Goal: Find specific page/section: Find specific page/section

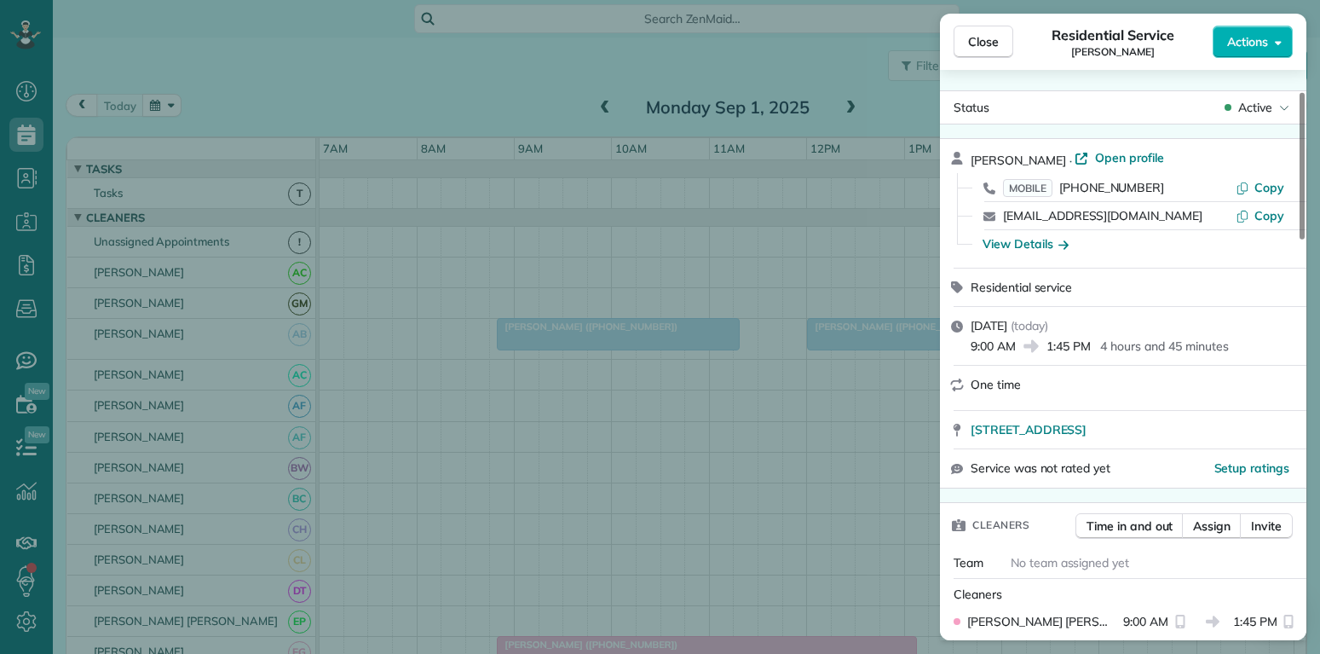
scroll to position [82, 0]
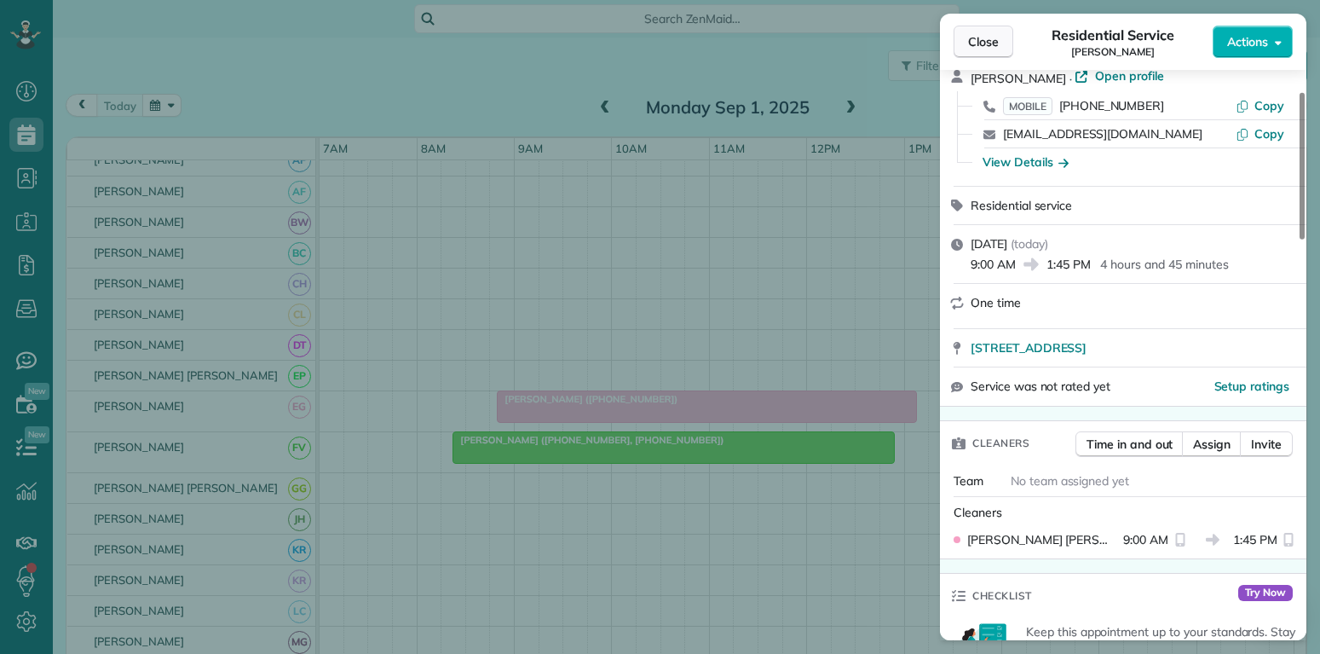
click at [986, 36] on span "Close" at bounding box center [983, 41] width 31 height 17
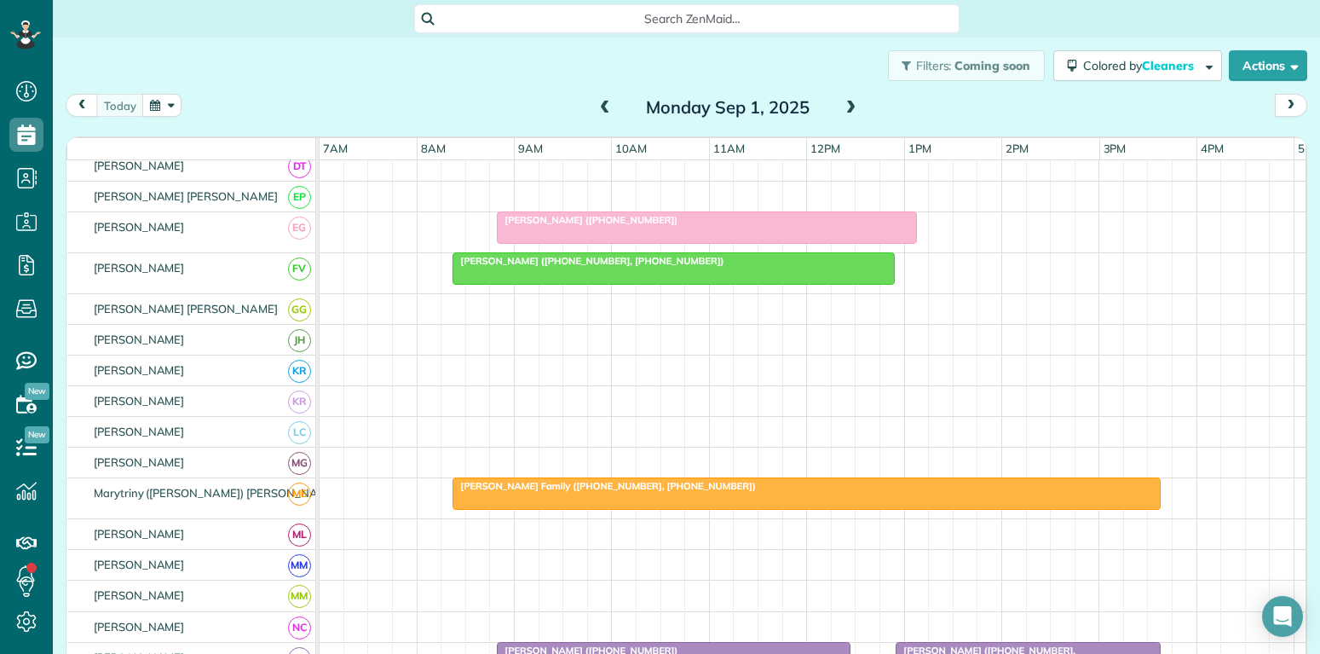
scroll to position [491, 0]
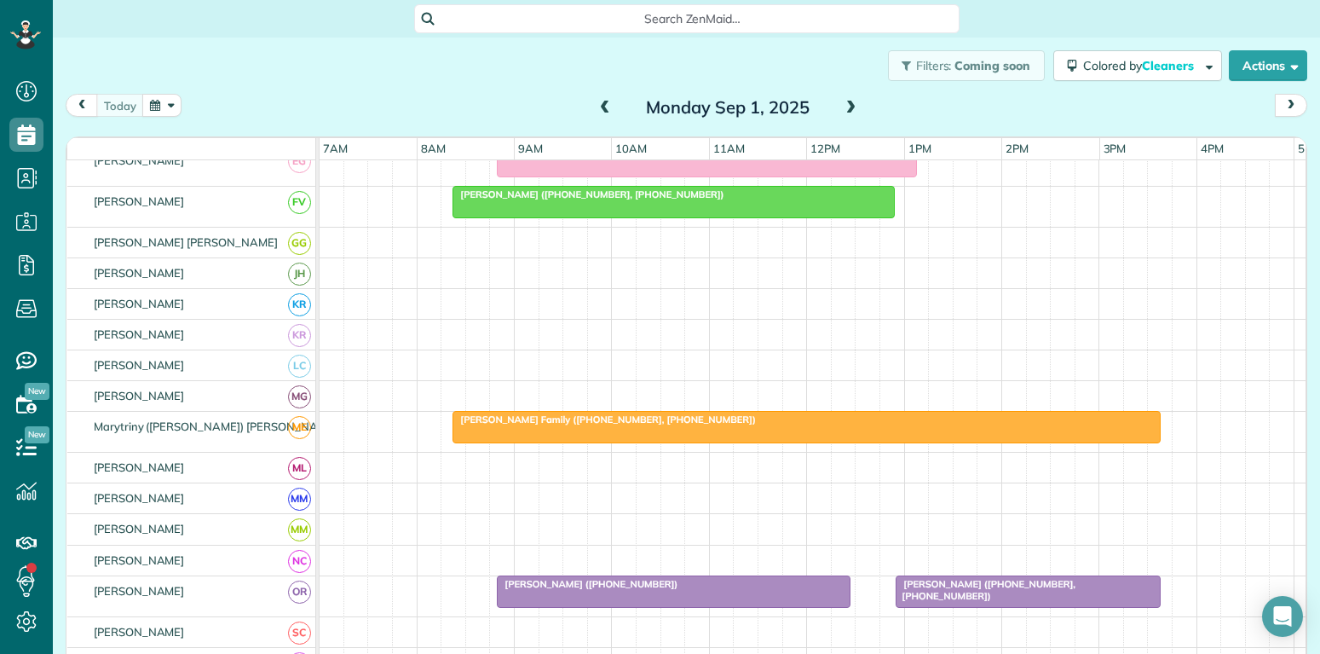
click at [751, 426] on div at bounding box center [806, 427] width 706 height 31
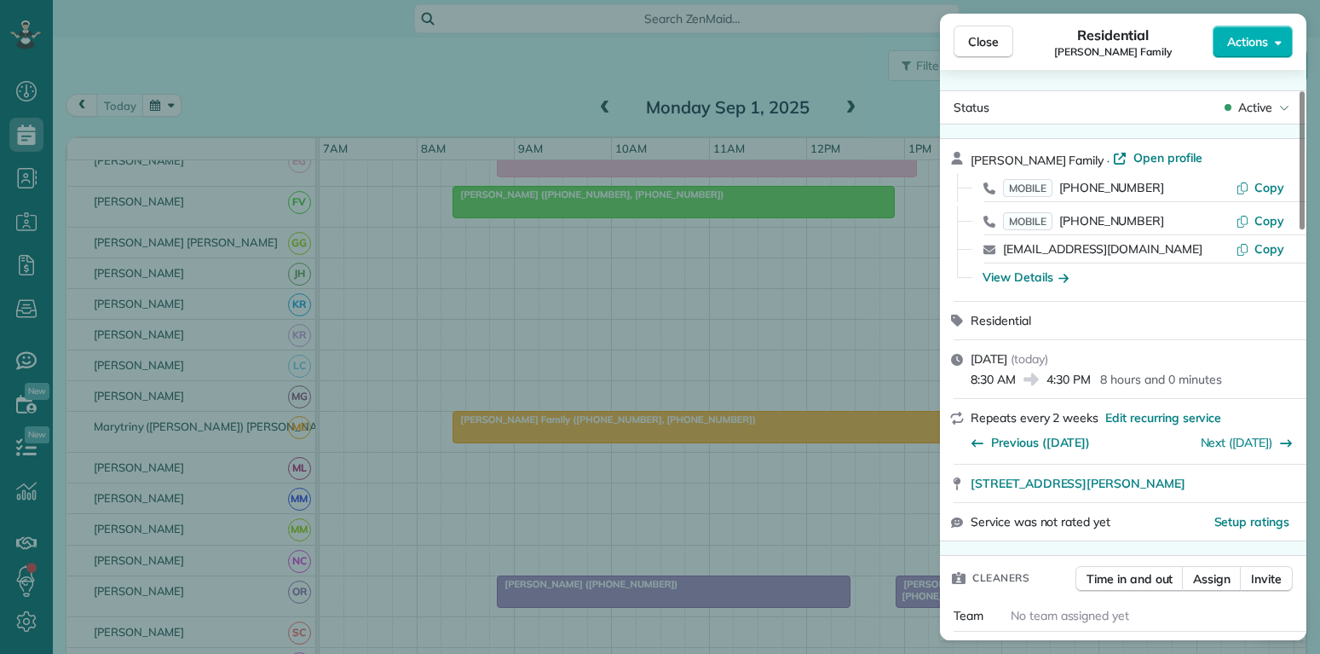
scroll to position [82, 0]
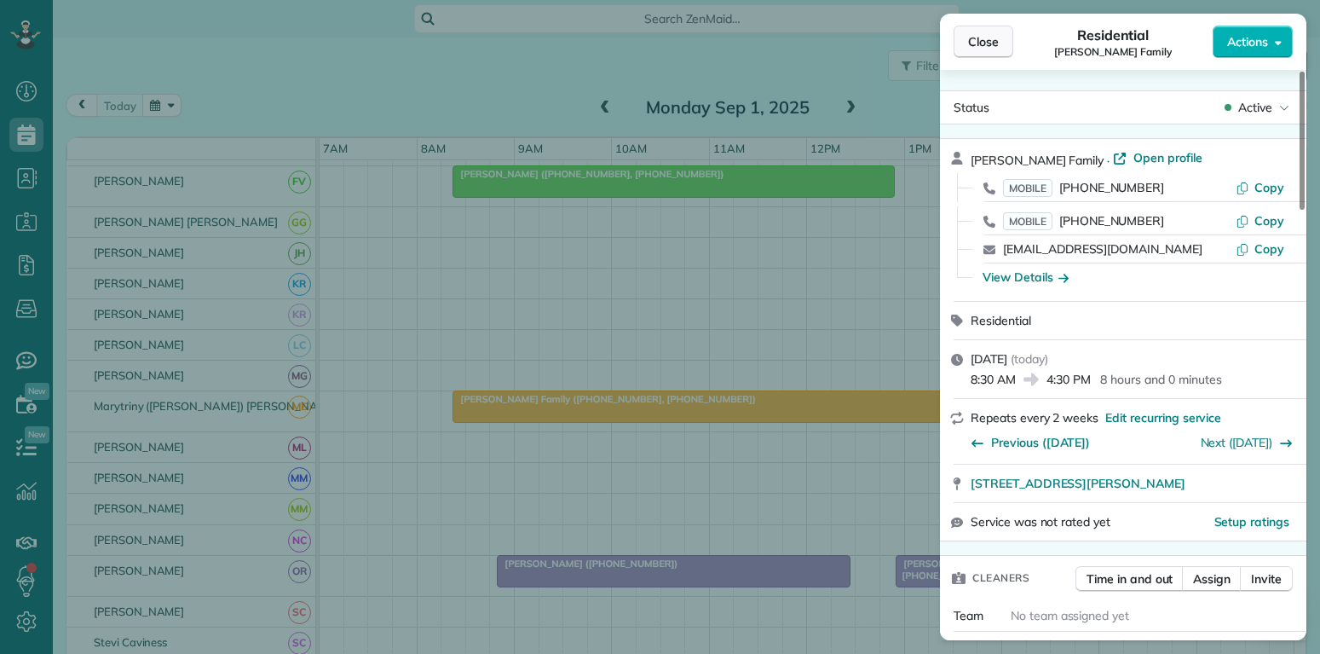
click at [983, 42] on span "Close" at bounding box center [983, 41] width 31 height 17
